Goal: Navigation & Orientation: Find specific page/section

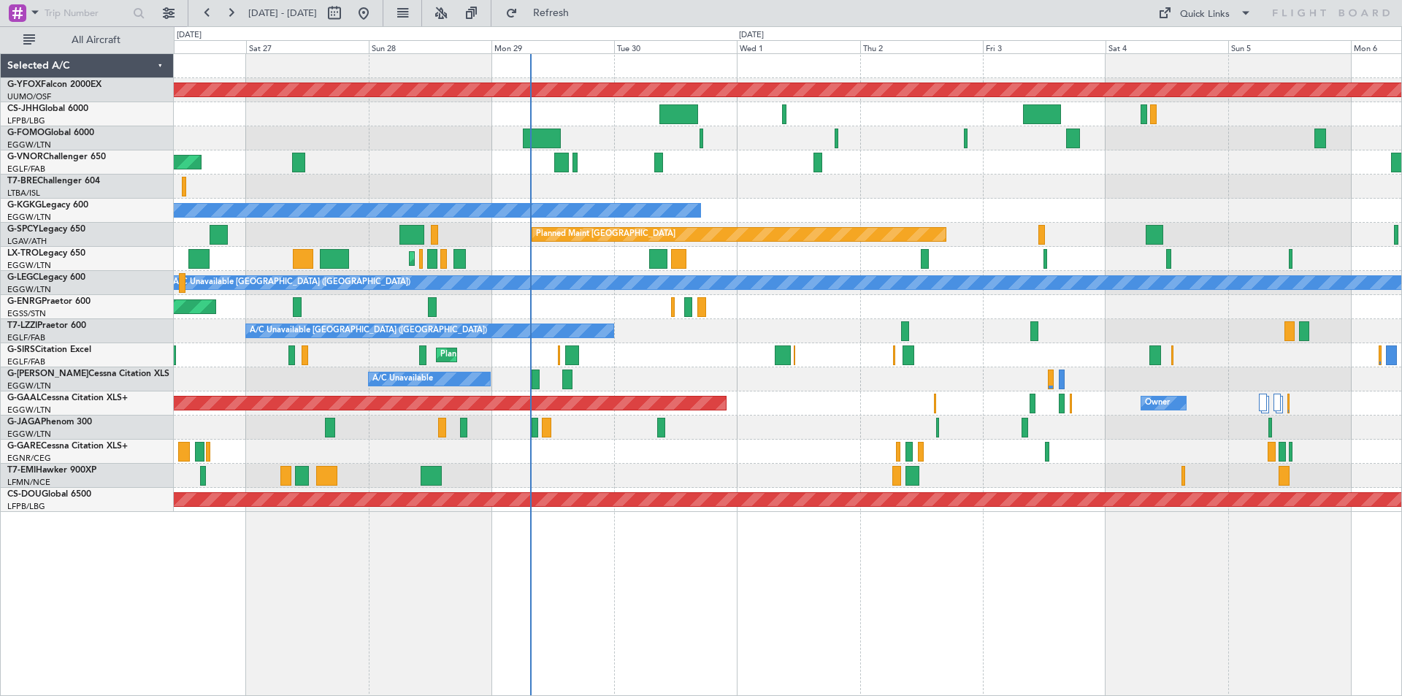
click at [849, 351] on div "Planned Maint [GEOGRAPHIC_DATA] ([GEOGRAPHIC_DATA])" at bounding box center [787, 355] width 1227 height 24
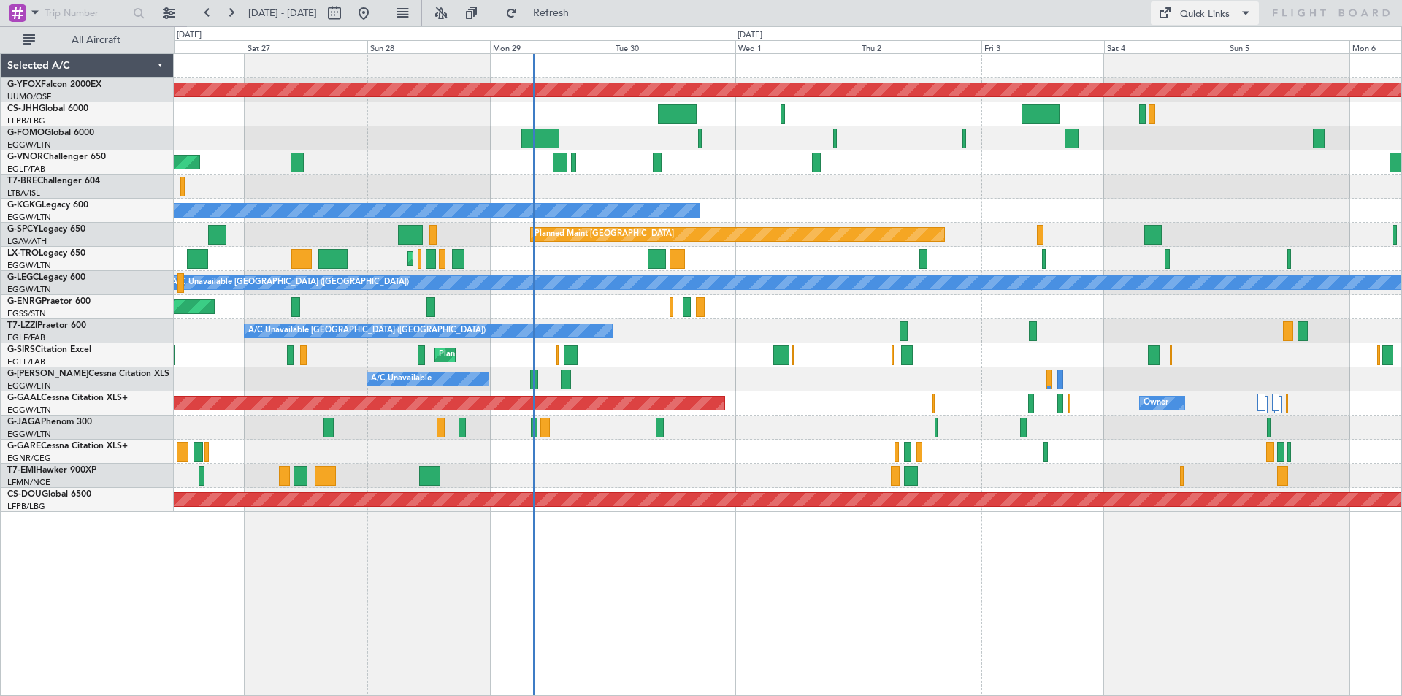
click at [1186, 13] on div "Quick Links" at bounding box center [1205, 14] width 50 height 15
click at [1179, 47] on button "Trip Builder" at bounding box center [1204, 48] width 109 height 35
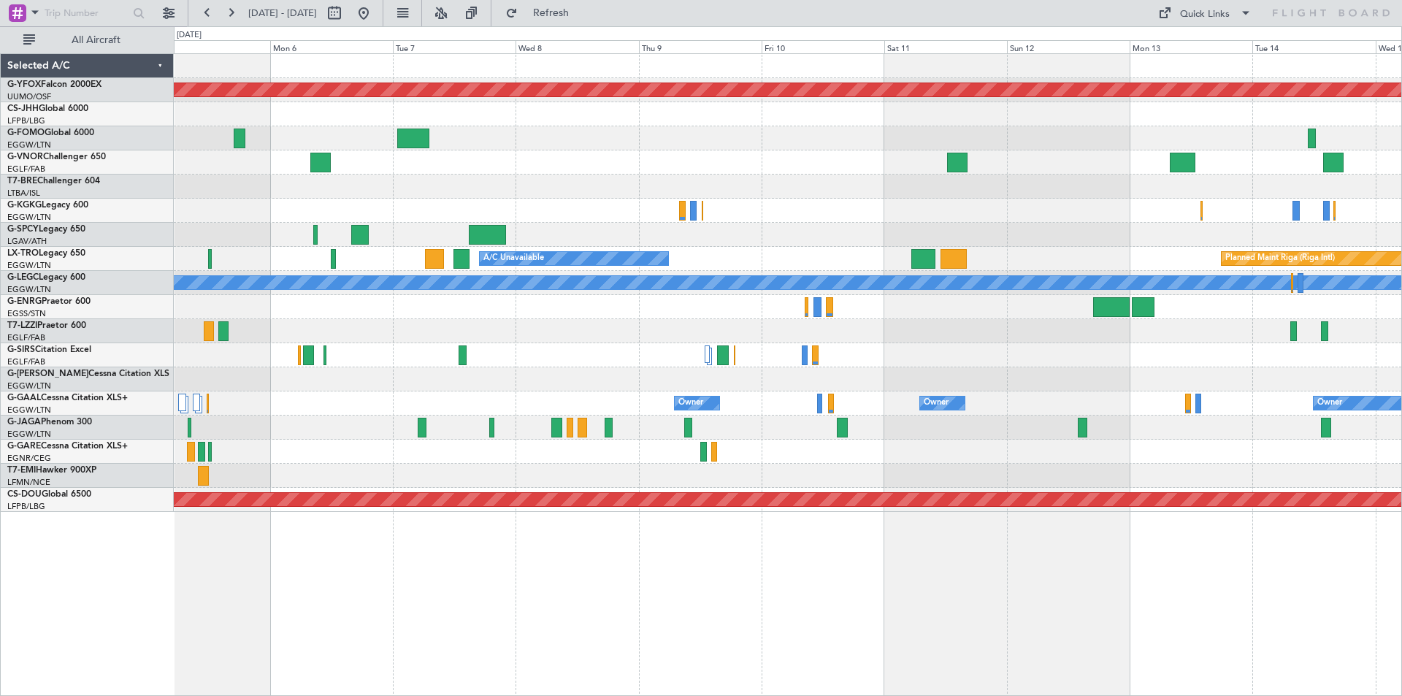
click at [0, 261] on html "26 Sep 2025 - 06 Oct 2025 Refresh Quick Links All Aircraft AOG Maint Ostafyevo …" at bounding box center [701, 348] width 1402 height 696
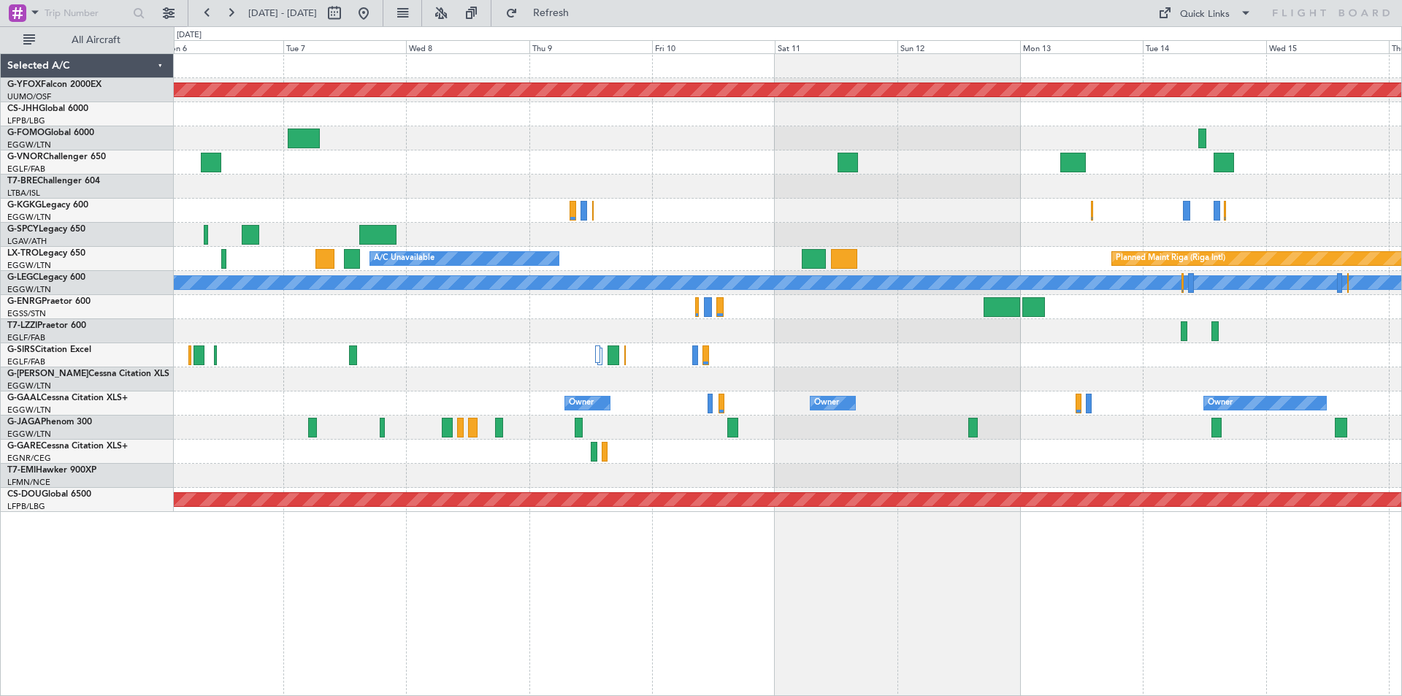
click at [0, 145] on html "26 Sep 2025 - 06 Oct 2025 Refresh Quick Links All Aircraft AOG Maint Ostafyevo …" at bounding box center [701, 348] width 1402 height 696
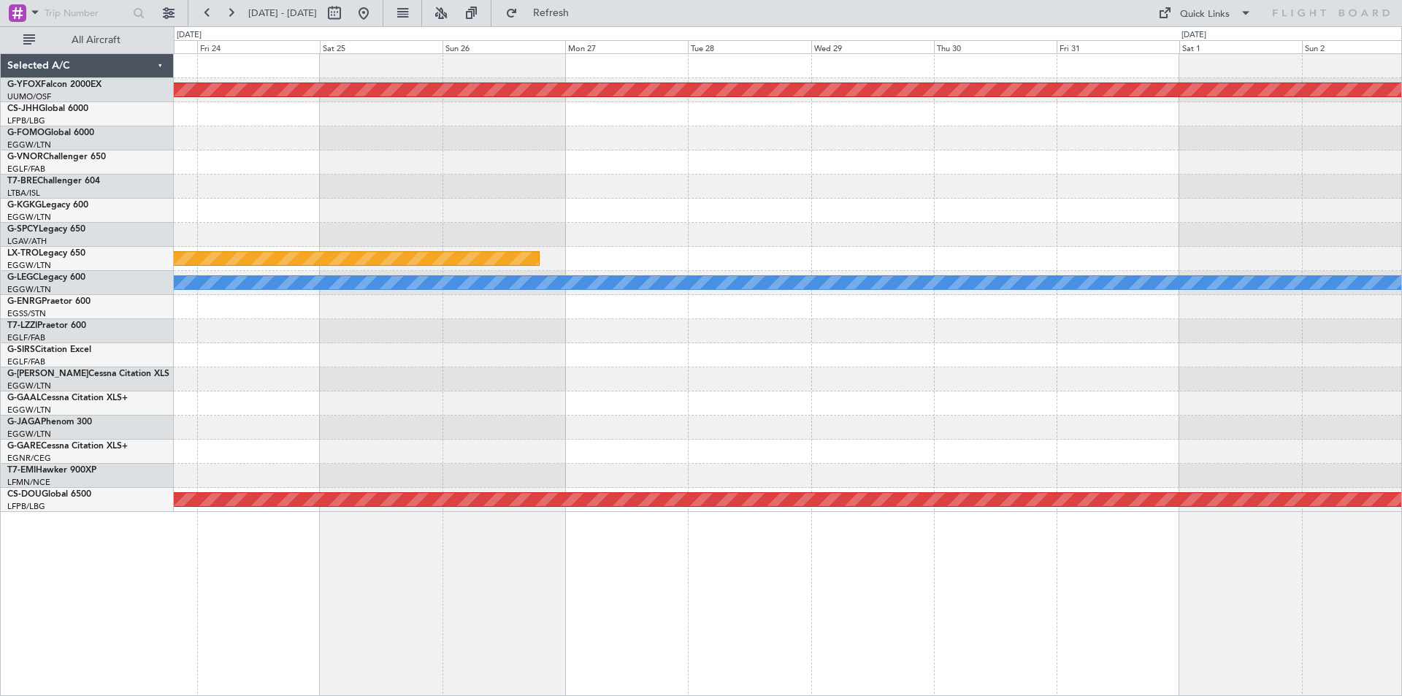
click at [0, 131] on html "26 Sep 2025 - 06 Oct 2025 Refresh Quick Links All Aircraft AOG Maint Ostafyevo …" at bounding box center [701, 348] width 1402 height 696
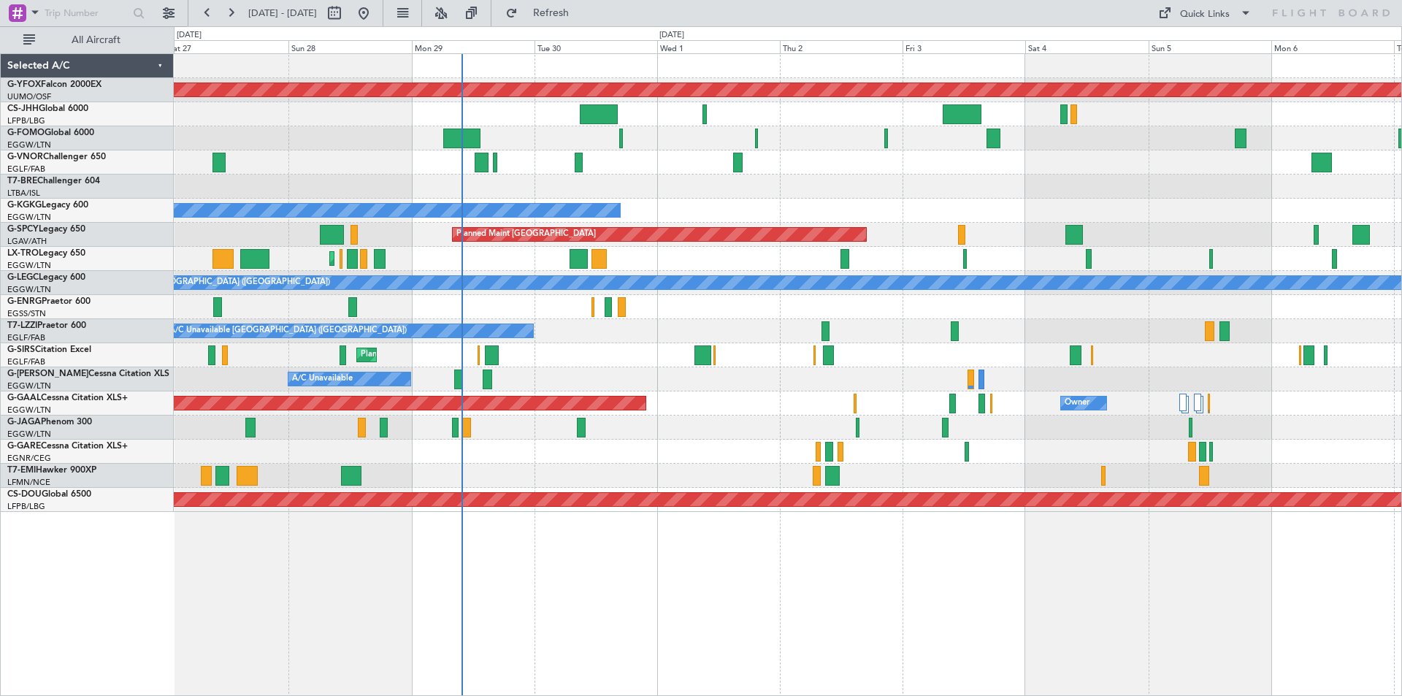
click at [815, 244] on div "Planned Maint [GEOGRAPHIC_DATA]" at bounding box center [787, 235] width 1227 height 24
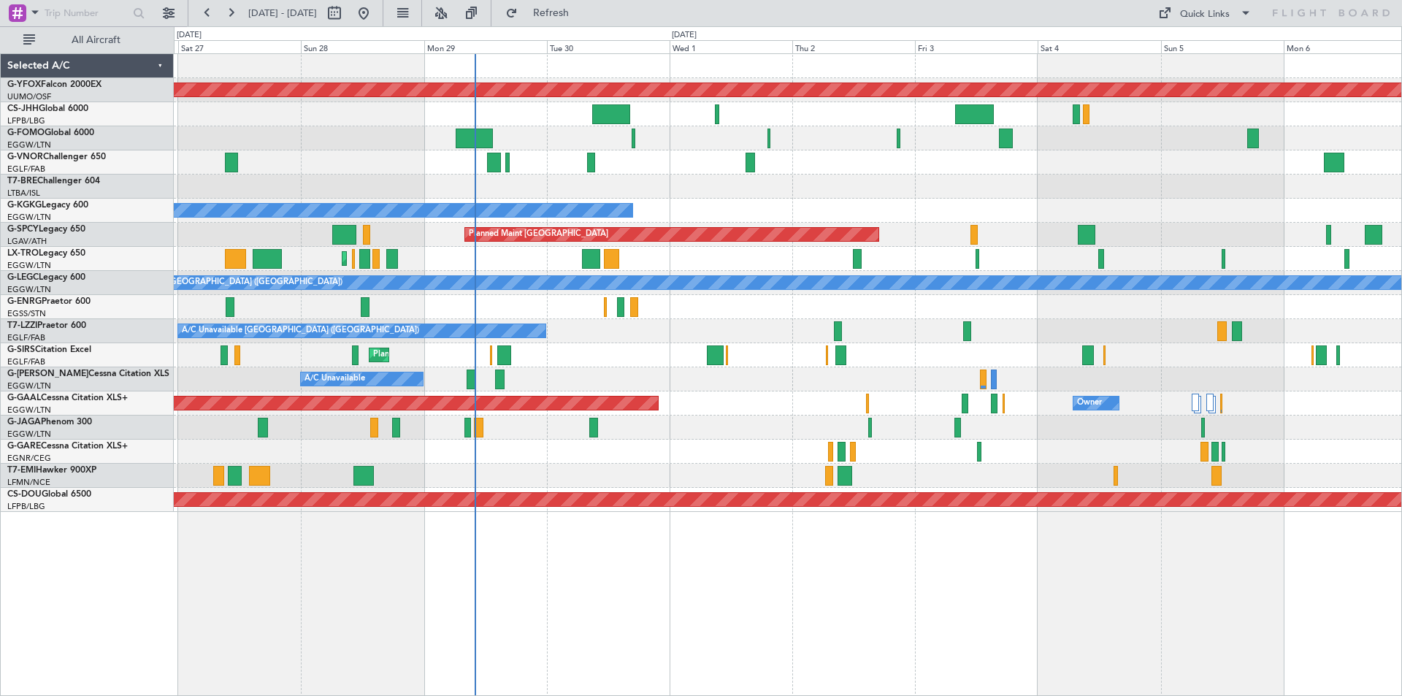
click at [718, 460] on div at bounding box center [787, 451] width 1227 height 24
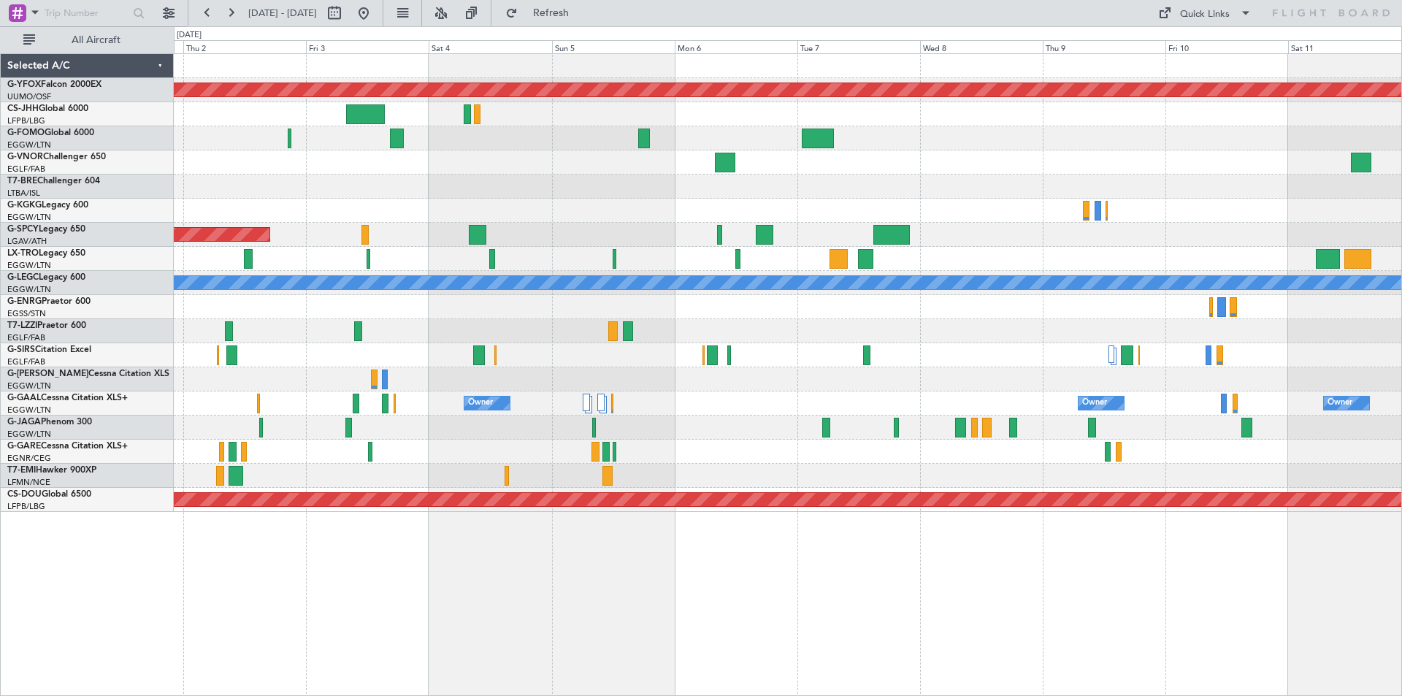
click at [304, 209] on div "AOG Maint Ostafyevo A/C Unavailable [GEOGRAPHIC_DATA] (Ataturk) Planned Maint […" at bounding box center [787, 283] width 1227 height 458
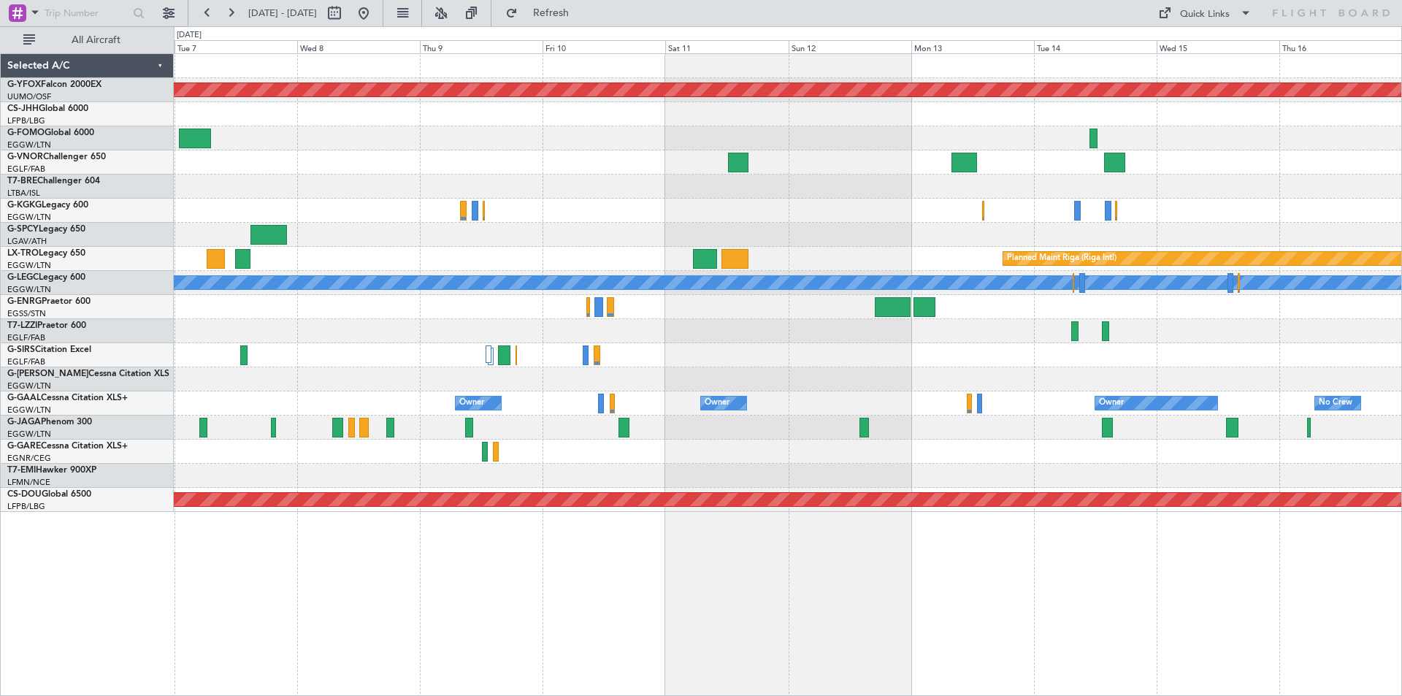
click at [385, 214] on div at bounding box center [787, 211] width 1227 height 24
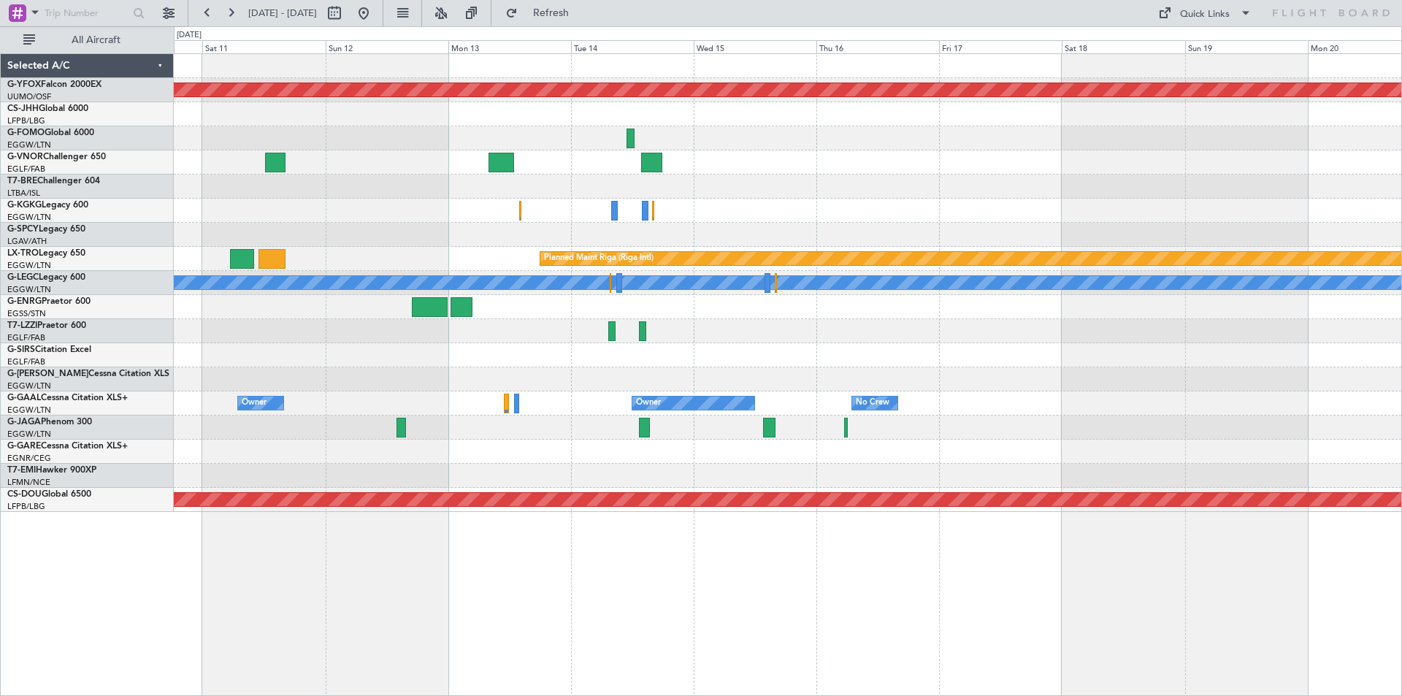
click at [509, 205] on div "AOG Maint Ostafyevo Planned Maint [GEOGRAPHIC_DATA] (Riga Intl) A/C Unavailable…" at bounding box center [787, 283] width 1227 height 458
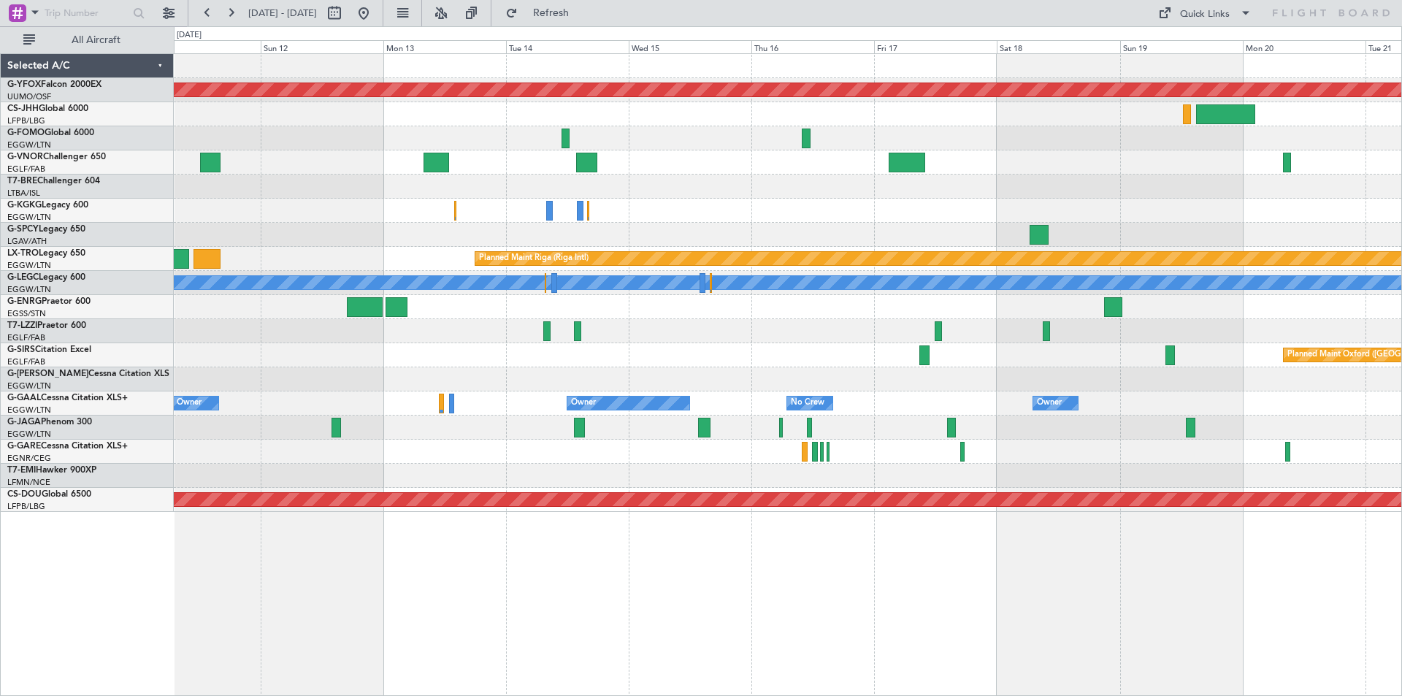
click at [909, 392] on div "AOG Maint Ostafyevo Planned Maint [GEOGRAPHIC_DATA] (Riga Intl) A/C Unavailable…" at bounding box center [787, 283] width 1227 height 458
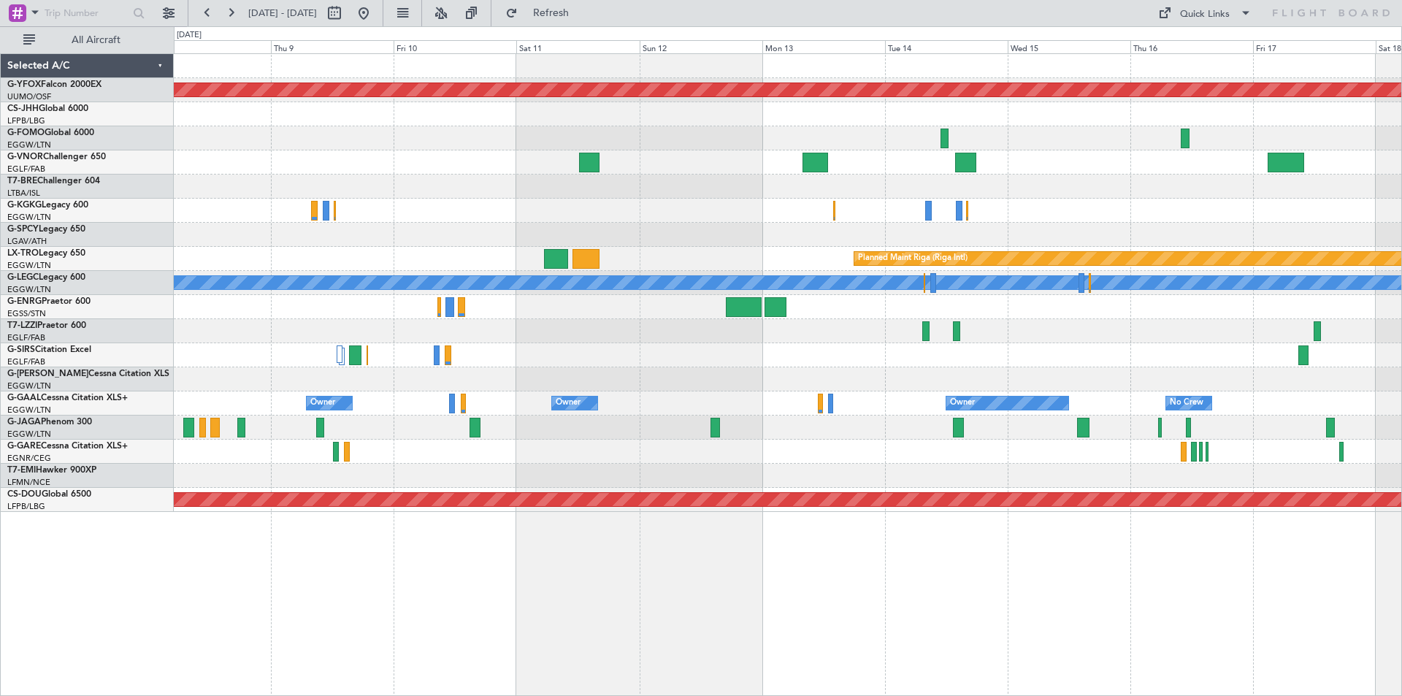
click at [713, 337] on div at bounding box center [787, 331] width 1227 height 24
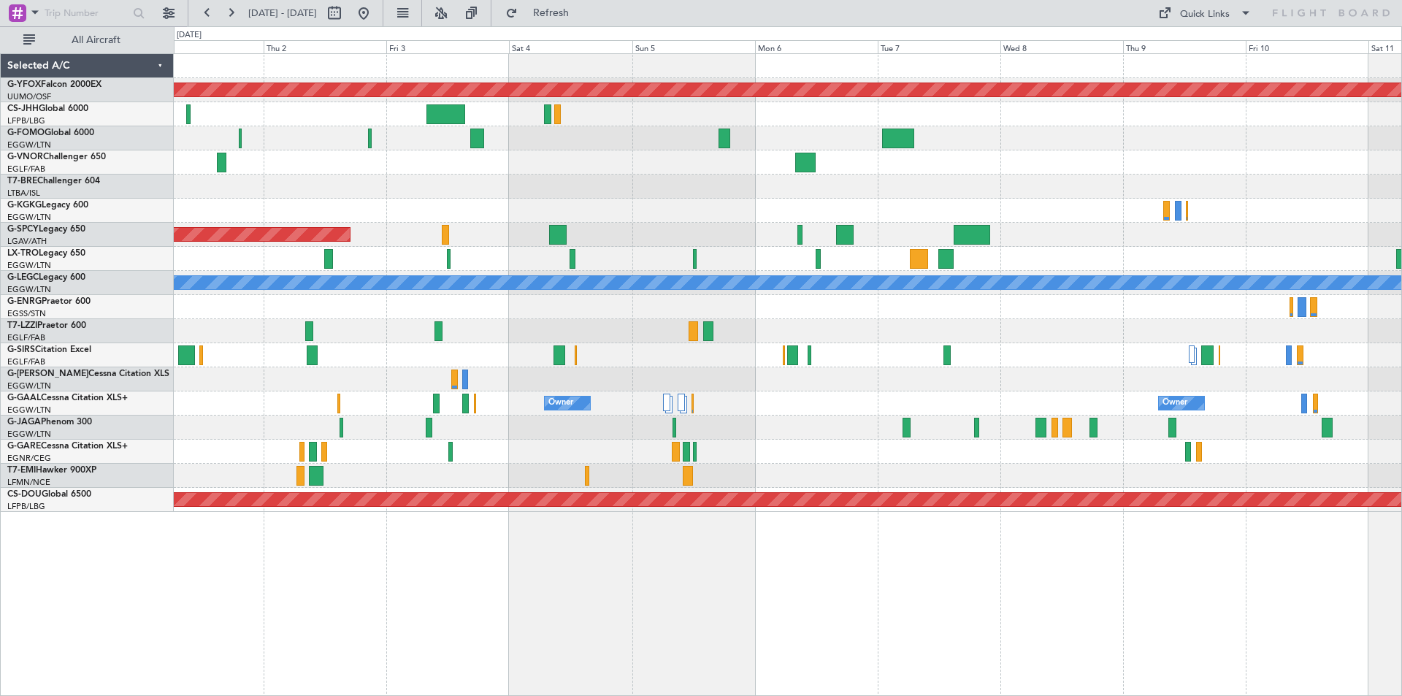
click at [715, 331] on div "AOG Maint Ostafyevo A/C Unavailable [GEOGRAPHIC_DATA] (Ataturk) Planned Maint […" at bounding box center [787, 283] width 1227 height 458
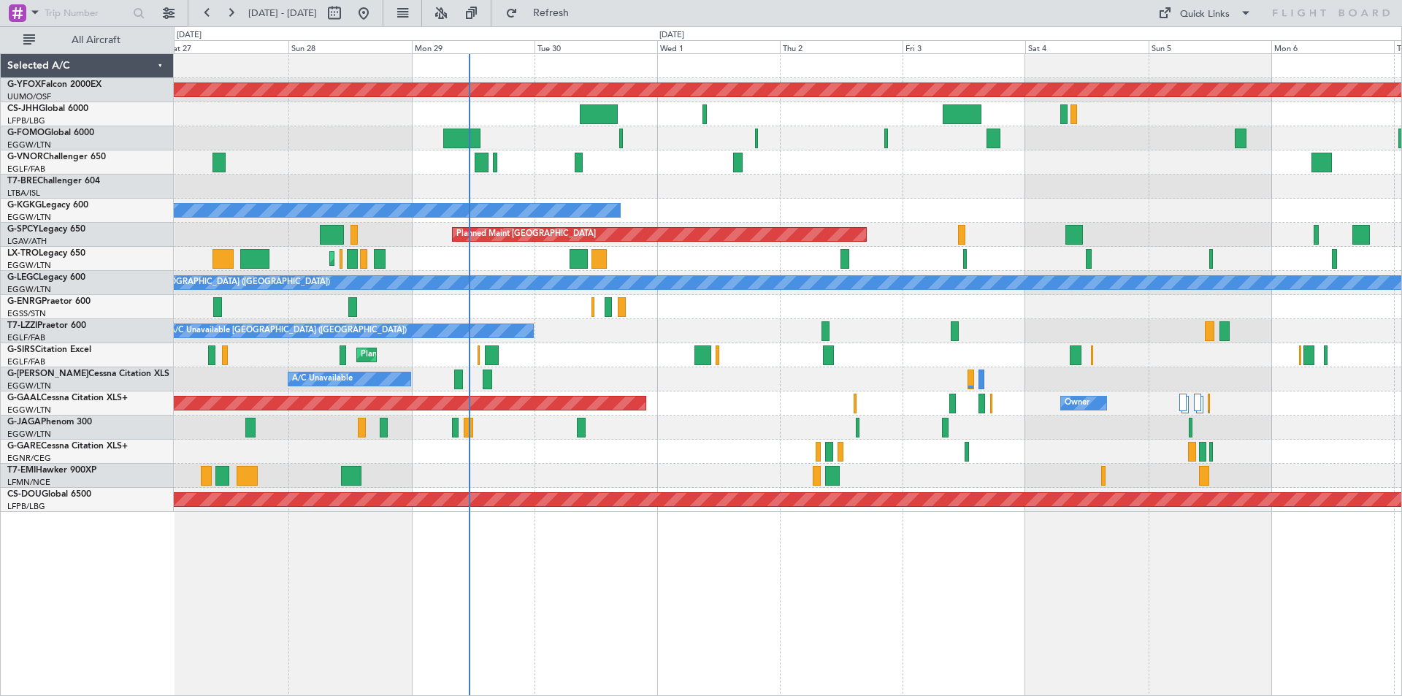
click at [584, 345] on div "Planned Maint [GEOGRAPHIC_DATA] ([GEOGRAPHIC_DATA])" at bounding box center [787, 355] width 1227 height 24
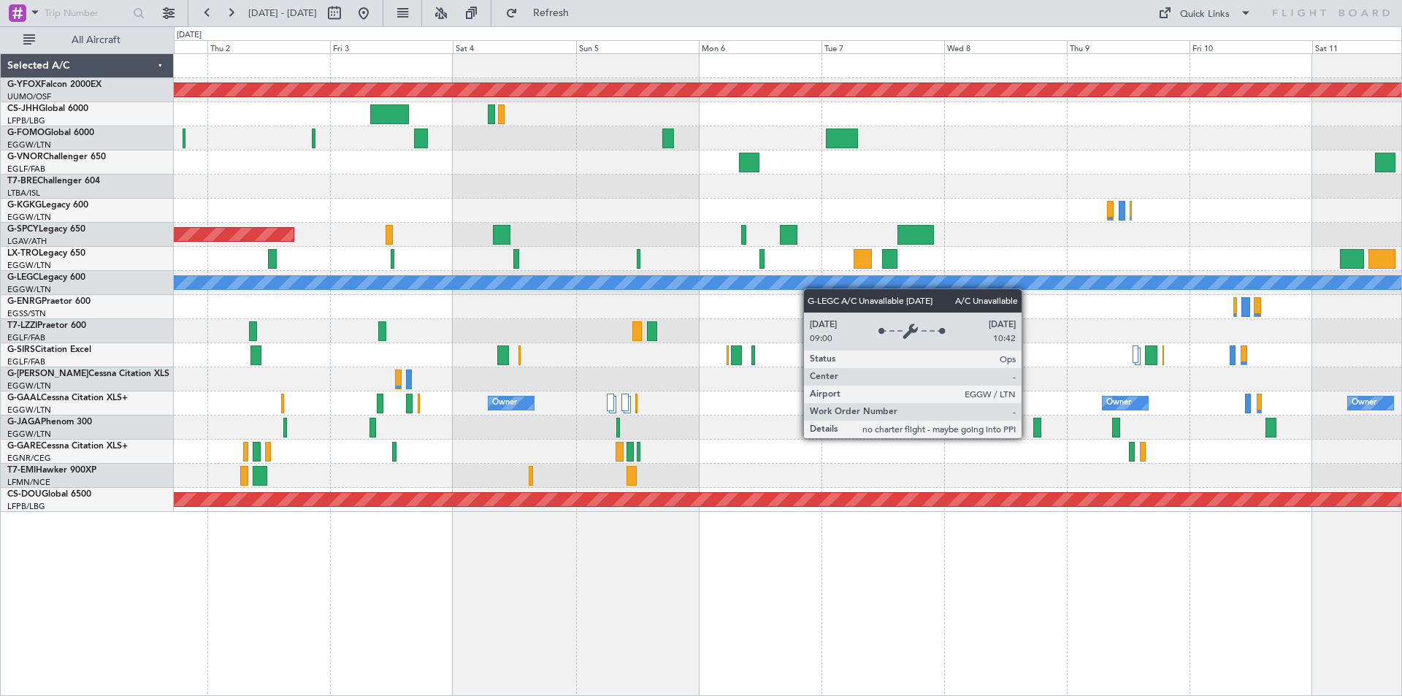
click at [295, 277] on div "AOG Maint Ostafyevo A/C Unavailable [GEOGRAPHIC_DATA] (Ataturk) Planned Maint […" at bounding box center [787, 283] width 1227 height 458
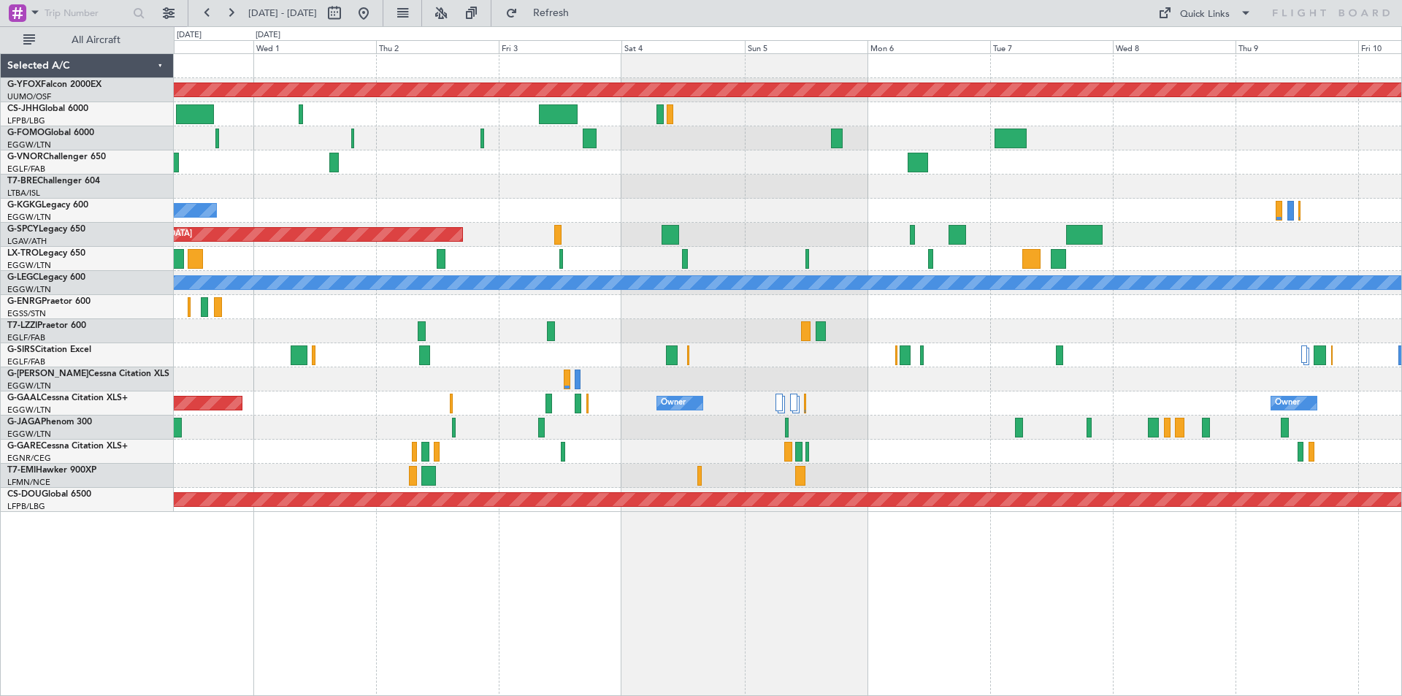
click at [736, 243] on div "Planned Maint [GEOGRAPHIC_DATA]" at bounding box center [787, 235] width 1227 height 24
